Goal: Task Accomplishment & Management: Manage account settings

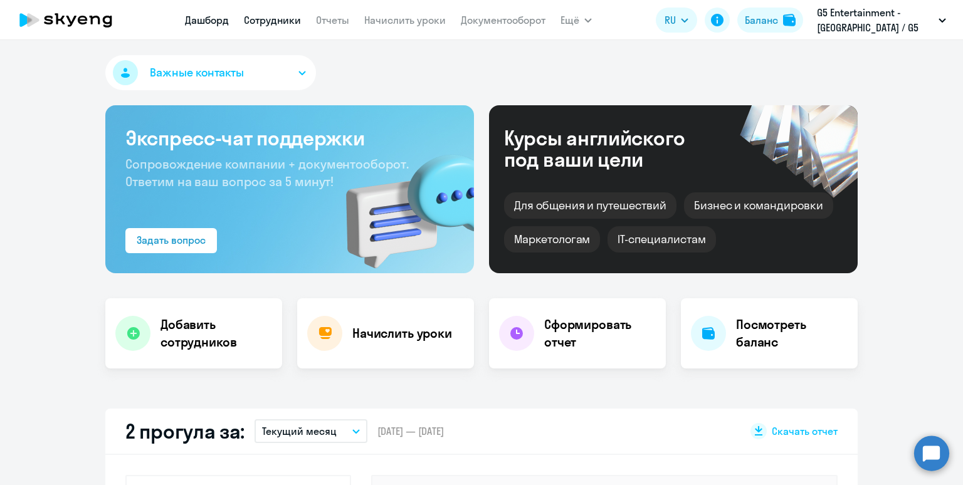
click at [271, 20] on link "Сотрудники" at bounding box center [272, 20] width 57 height 13
select select "30"
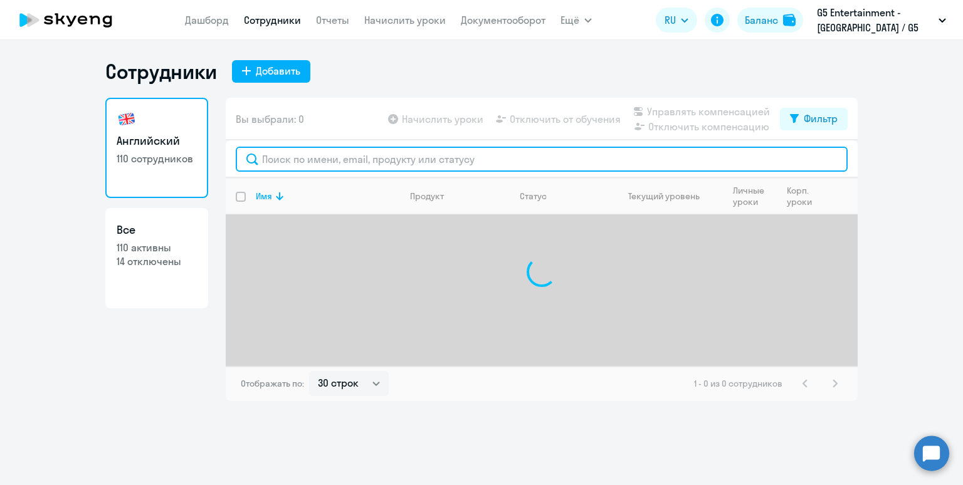
click at [290, 160] on input "text" at bounding box center [542, 159] width 612 height 25
type input "с"
type input "ы"
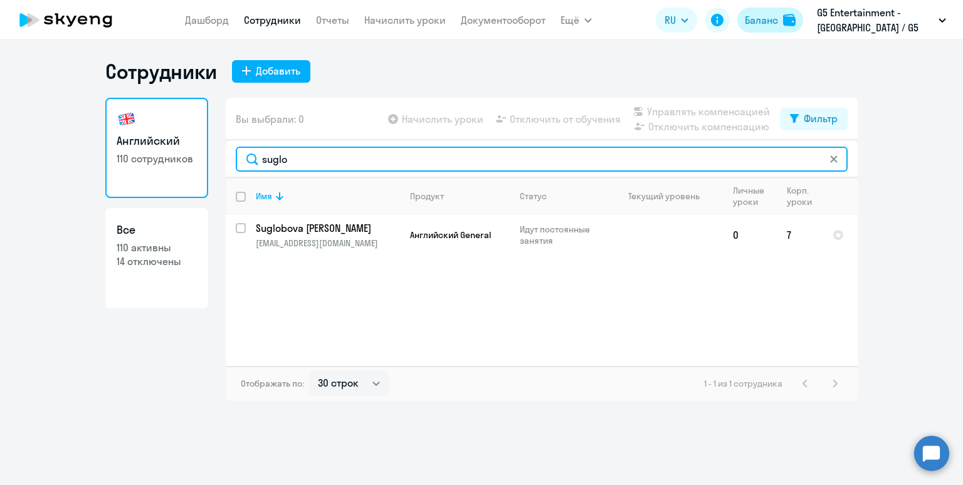
type input "suglo"
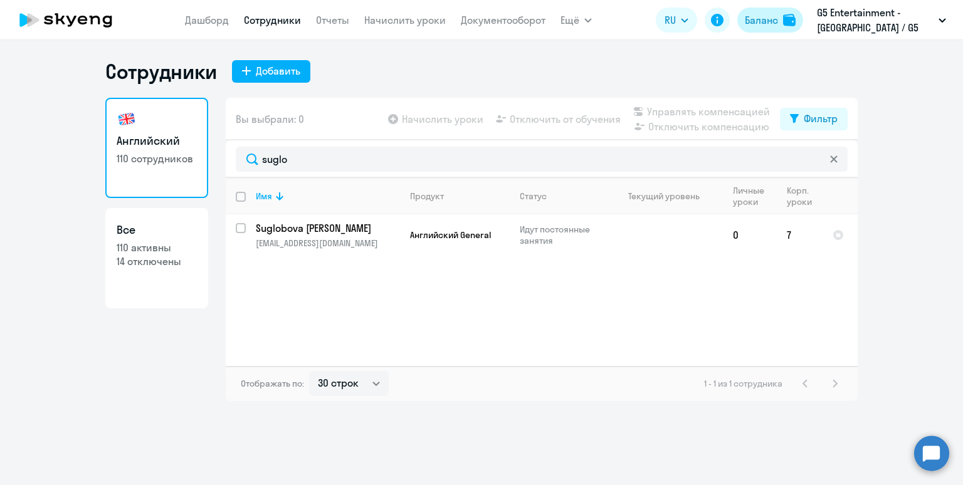
click at [753, 26] on div "Баланс" at bounding box center [761, 20] width 33 height 15
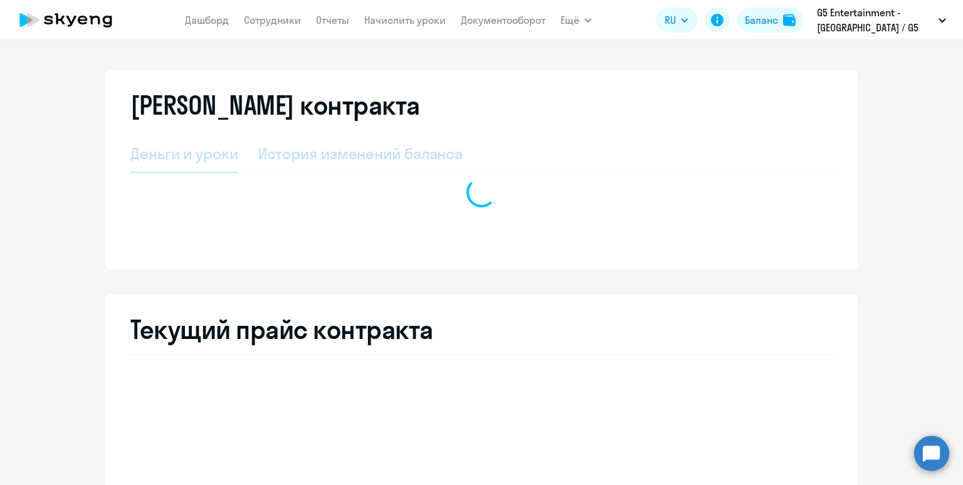
select select "english_adult_not_native_speaker"
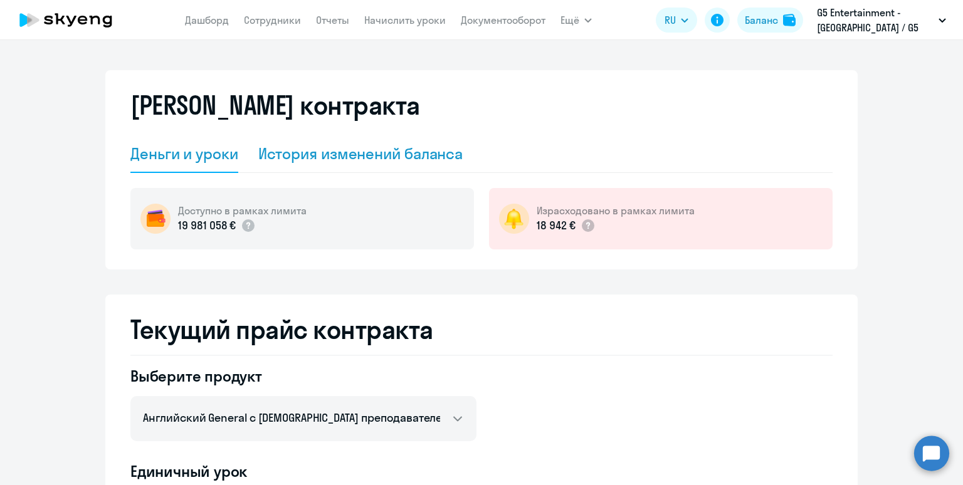
click at [403, 150] on div "История изменений баланса" at bounding box center [360, 154] width 205 height 20
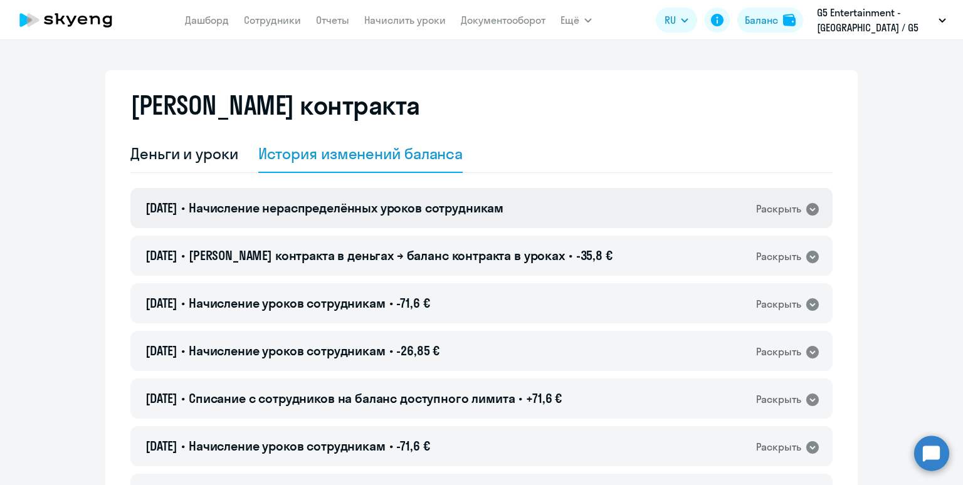
click at [396, 190] on div "[DATE] • Начисление нераспределённых уроков сотрудникам Раскрыть" at bounding box center [481, 208] width 702 height 40
